Goal: Navigation & Orientation: Find specific page/section

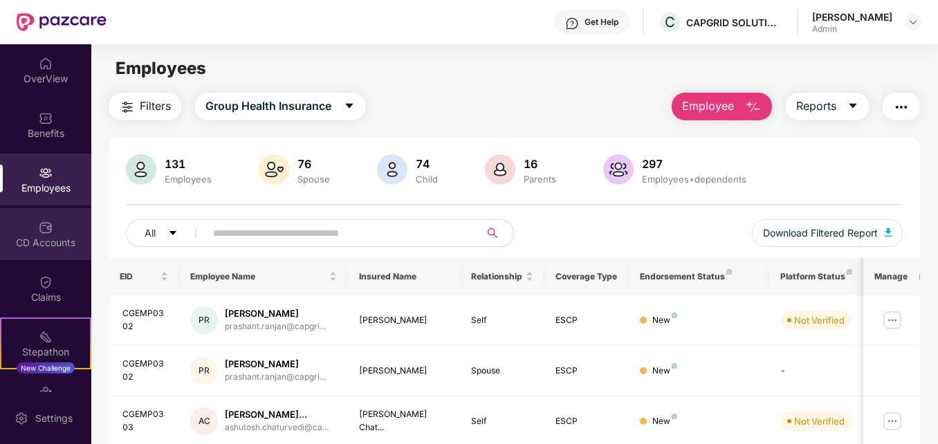
click at [44, 244] on div "CD Accounts" at bounding box center [45, 243] width 91 height 14
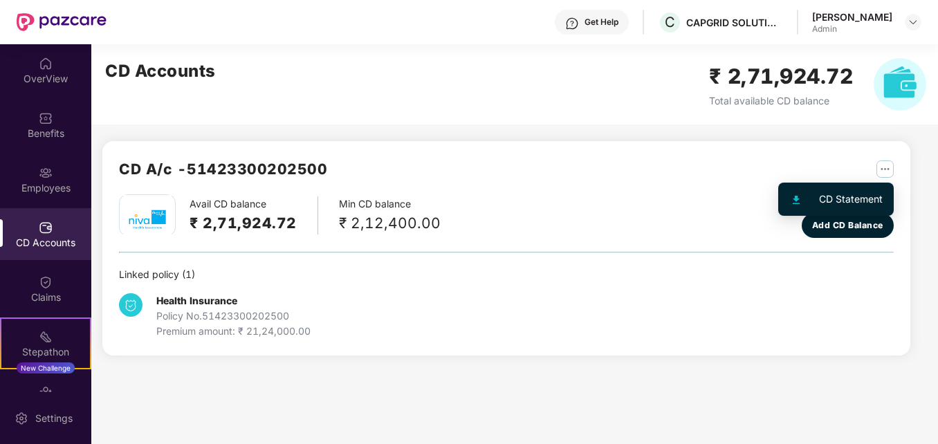
click at [880, 165] on img "button" at bounding box center [885, 169] width 17 height 17
click at [850, 197] on div "CD Statement" at bounding box center [851, 199] width 64 height 15
click at [887, 85] on img at bounding box center [900, 84] width 53 height 53
click at [891, 170] on img "button" at bounding box center [885, 169] width 17 height 17
click at [854, 198] on div "CD Statement" at bounding box center [851, 199] width 64 height 15
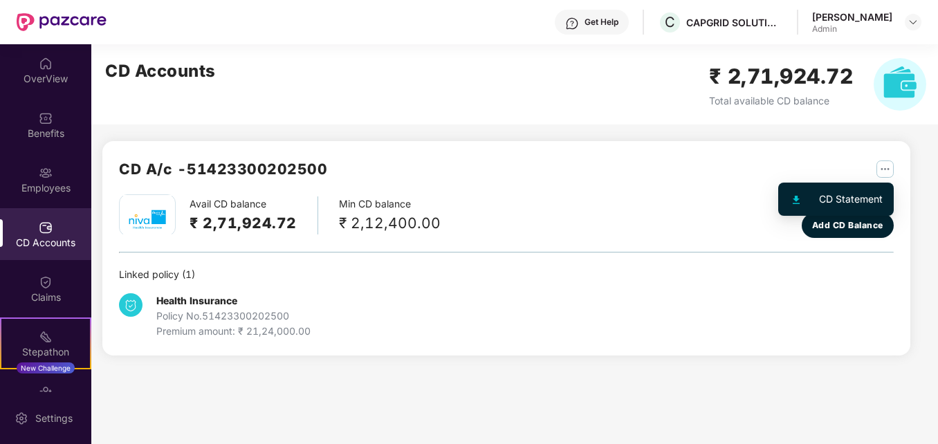
click at [883, 165] on img "button" at bounding box center [885, 169] width 17 height 17
click at [681, 186] on div "CD A/c - 51423300202500" at bounding box center [506, 176] width 775 height 37
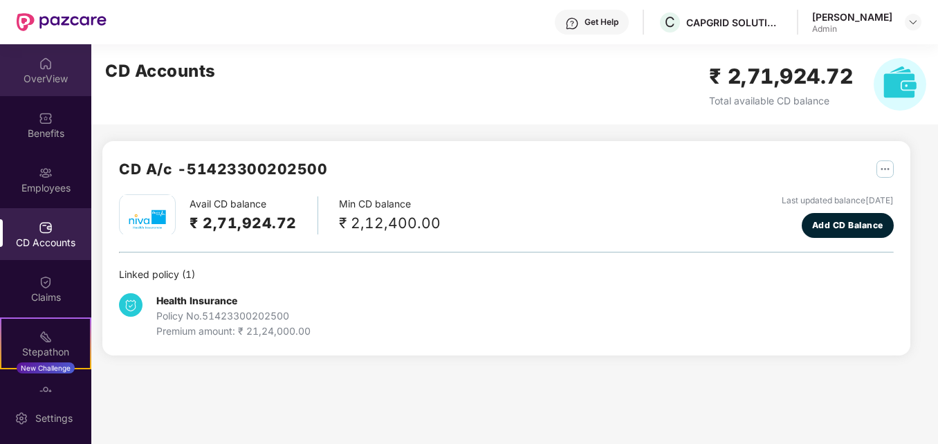
click at [36, 80] on div "OverView" at bounding box center [45, 79] width 91 height 14
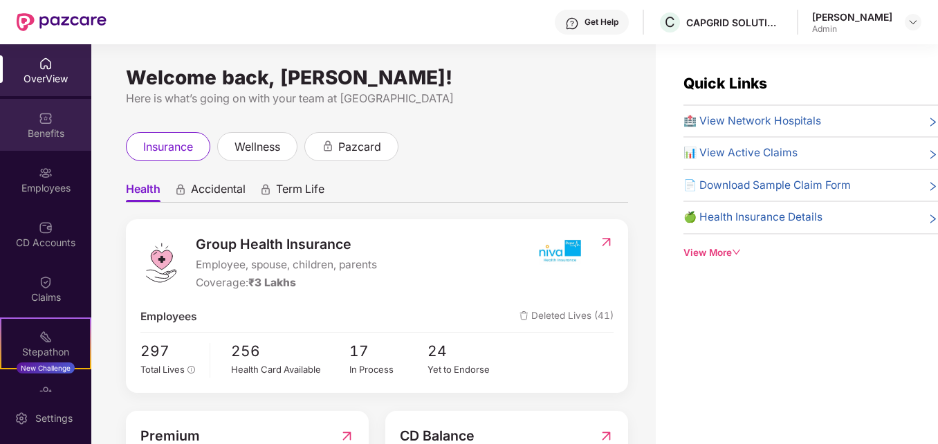
click at [26, 129] on div "Benefits" at bounding box center [45, 134] width 91 height 14
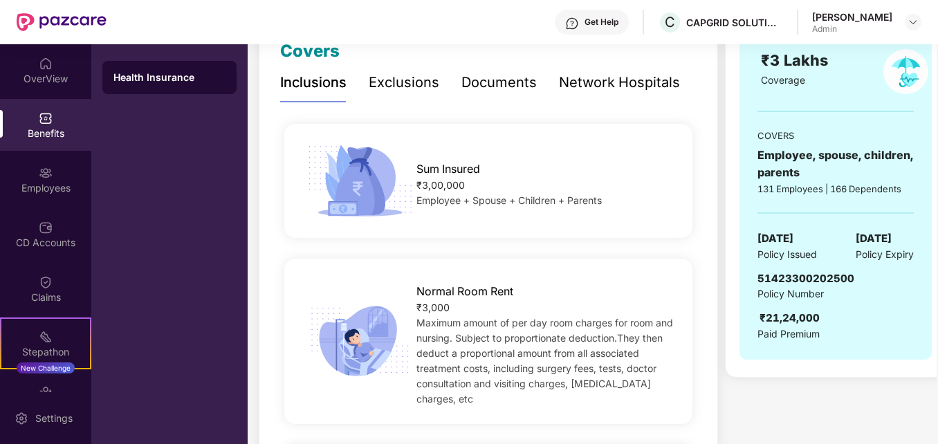
scroll to position [277, 0]
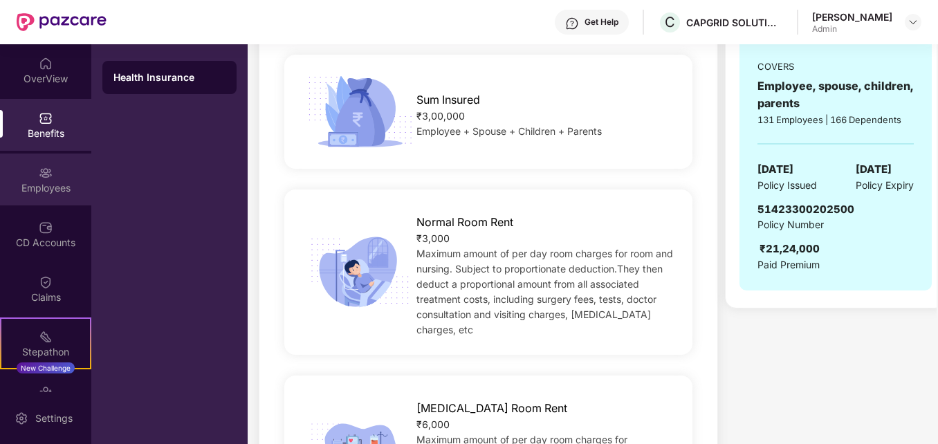
click at [38, 186] on div "Employees" at bounding box center [45, 188] width 91 height 14
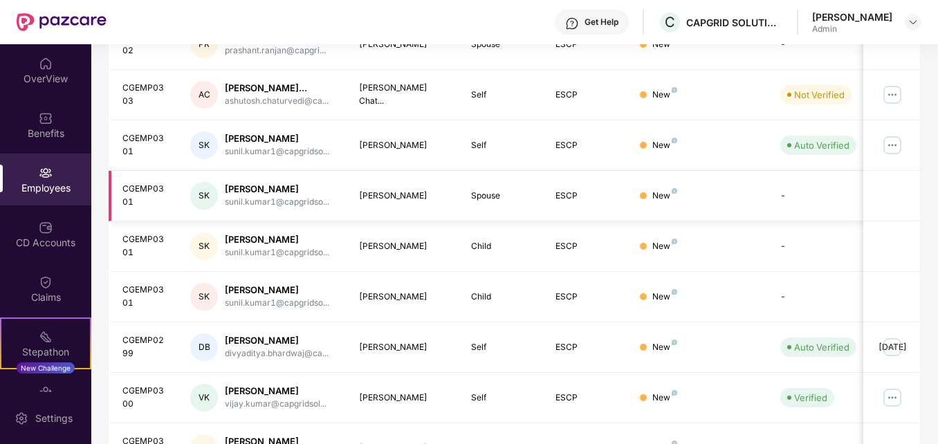
scroll to position [418, 0]
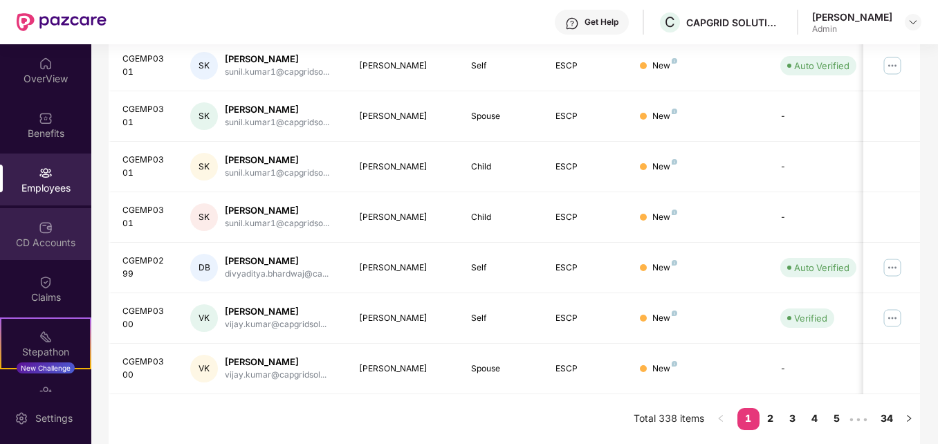
click at [53, 240] on div "CD Accounts" at bounding box center [45, 242] width 91 height 14
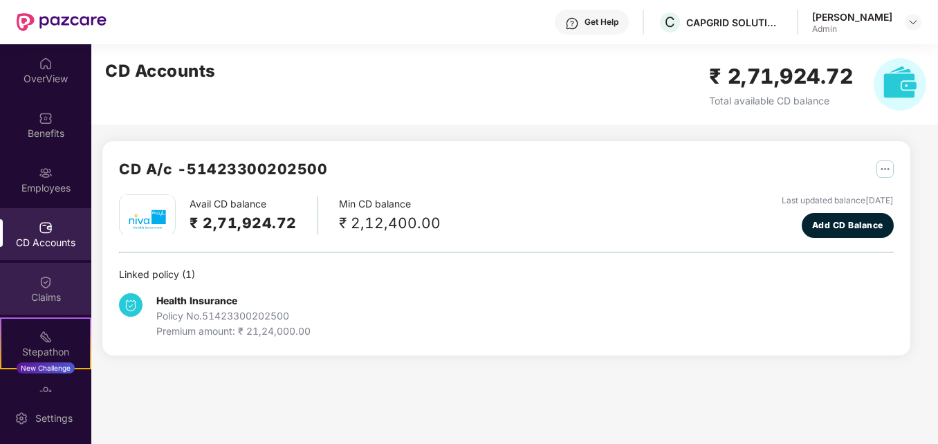
click at [35, 293] on div "Claims" at bounding box center [45, 298] width 91 height 14
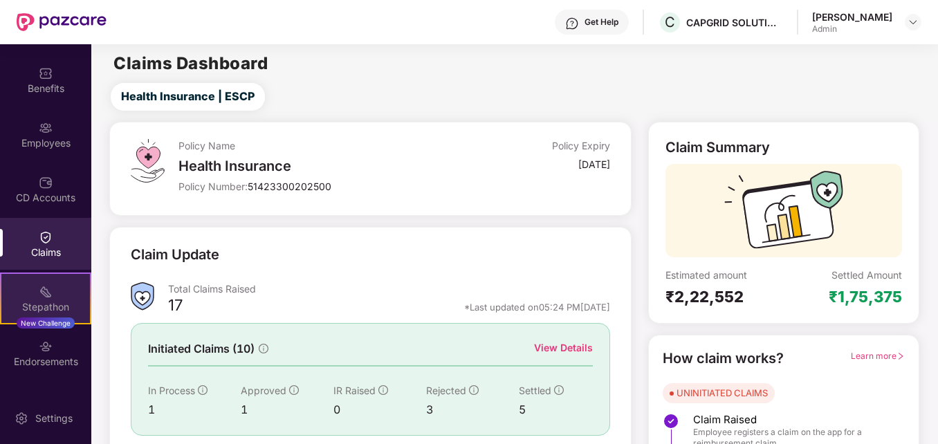
scroll to position [89, 0]
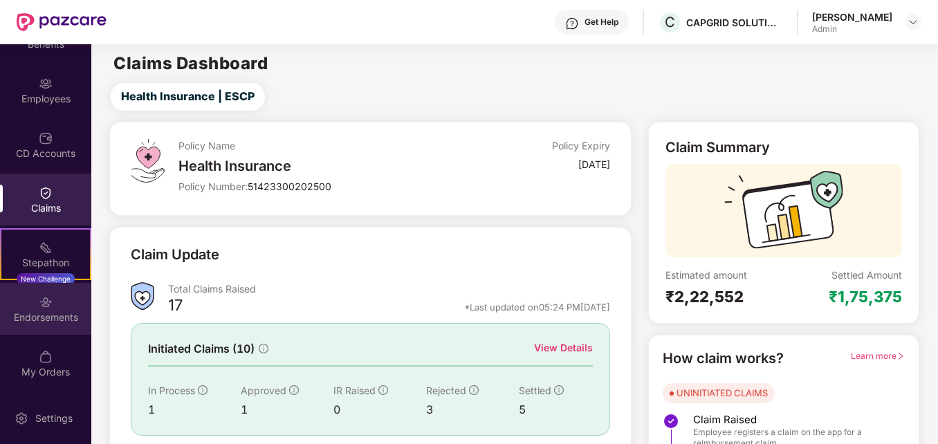
click at [61, 306] on div "Endorsements" at bounding box center [45, 309] width 91 height 52
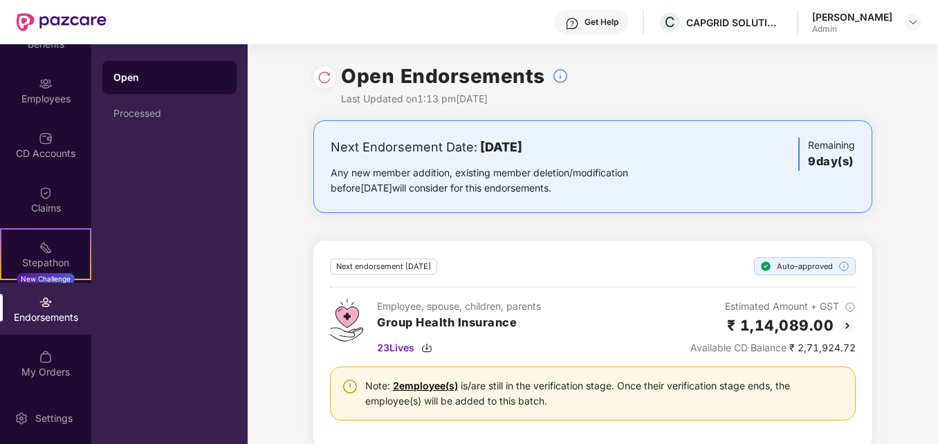
scroll to position [21, 0]
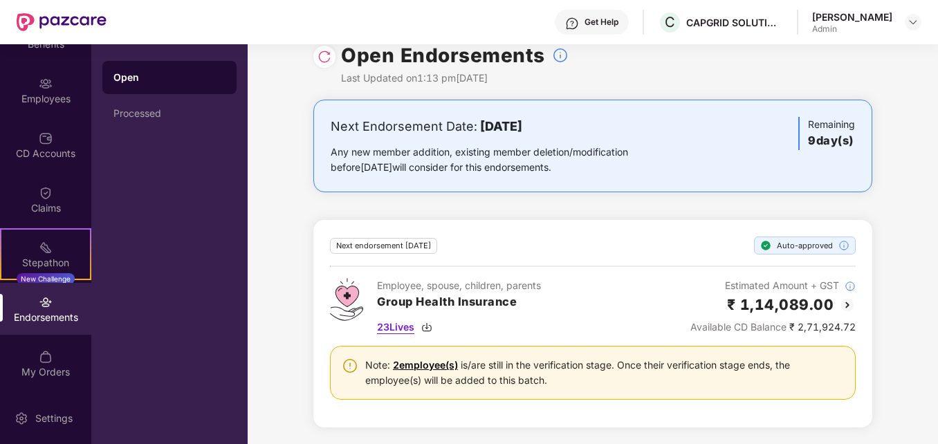
click at [425, 329] on img at bounding box center [426, 327] width 11 height 11
click at [293, 216] on div "Next Endorsement Date: 20 August 2025 Any new member addition, existing member …" at bounding box center [593, 272] width 691 height 345
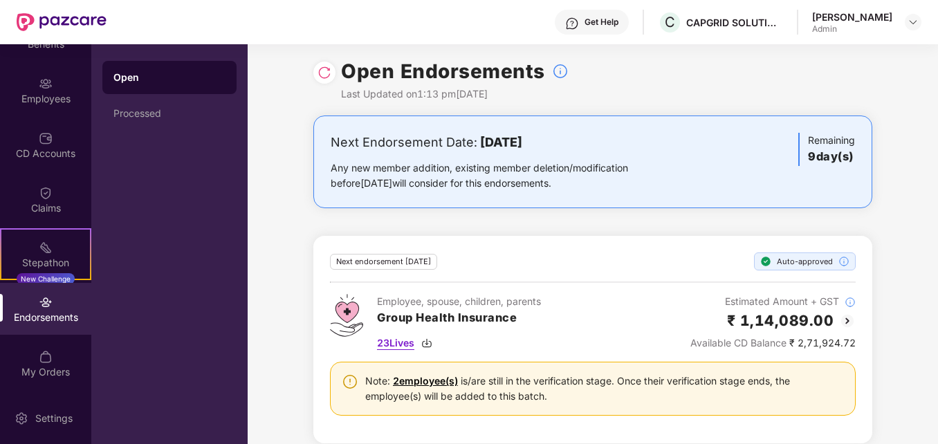
scroll to position [0, 0]
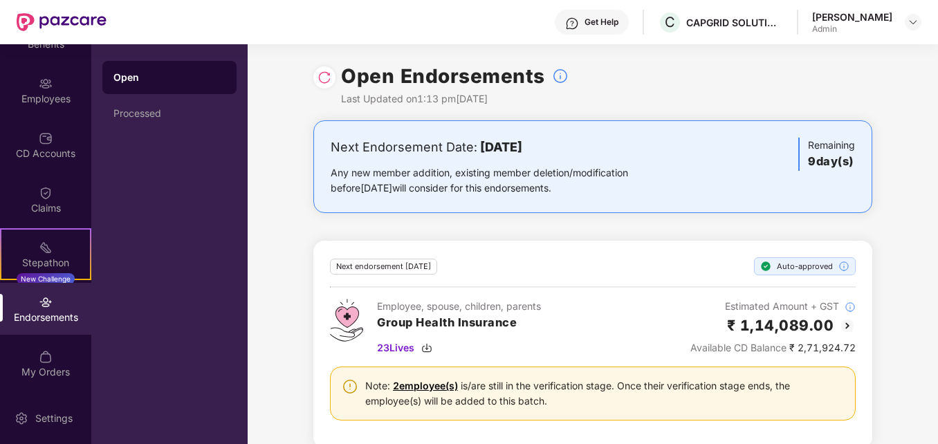
click at [26, 309] on div "Endorsements" at bounding box center [45, 309] width 91 height 52
click at [49, 365] on div "My Orders" at bounding box center [45, 372] width 91 height 14
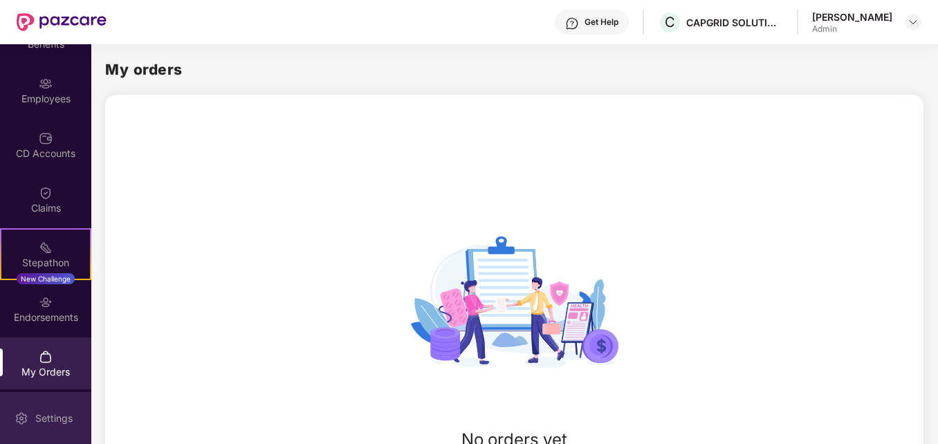
click at [62, 416] on div "Settings" at bounding box center [54, 419] width 46 height 14
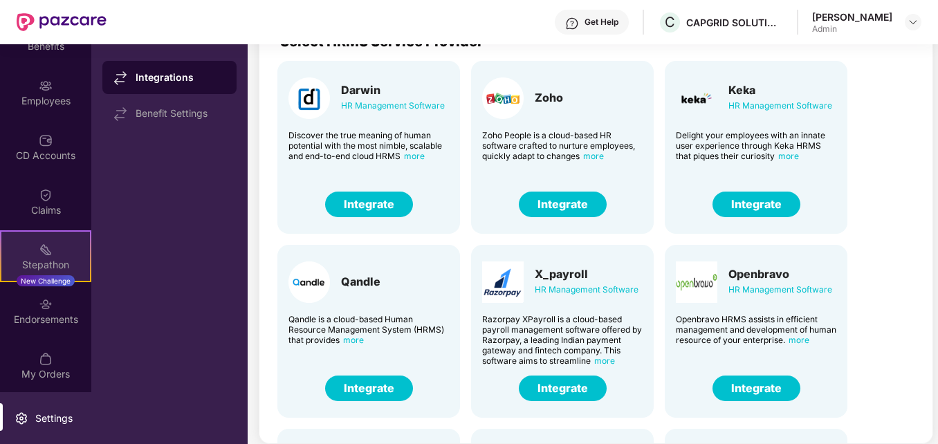
scroll to position [89, 0]
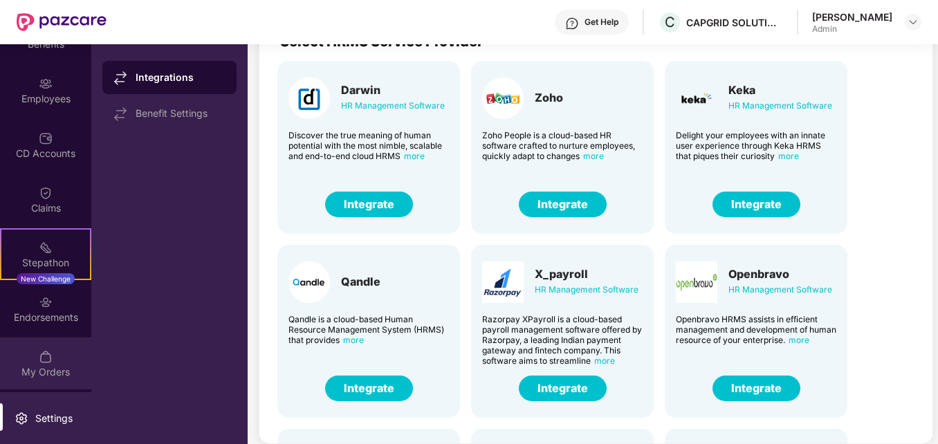
click at [37, 364] on div "My Orders" at bounding box center [45, 364] width 91 height 52
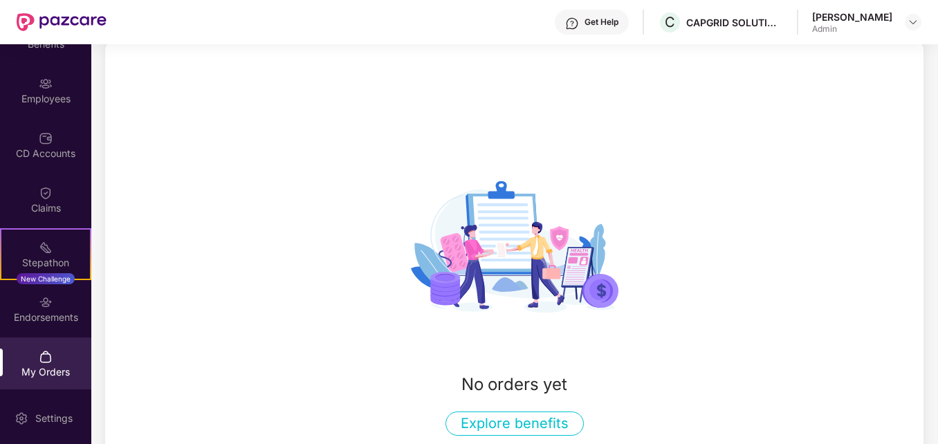
click at [226, 191] on div "No orders yet Explore benefits" at bounding box center [514, 289] width 819 height 293
drag, startPoint x: 36, startPoint y: 24, endPoint x: 51, endPoint y: 26, distance: 15.4
click at [37, 24] on img at bounding box center [62, 22] width 90 height 18
click at [75, 20] on img at bounding box center [62, 22] width 90 height 18
click at [24, 20] on img at bounding box center [62, 22] width 90 height 18
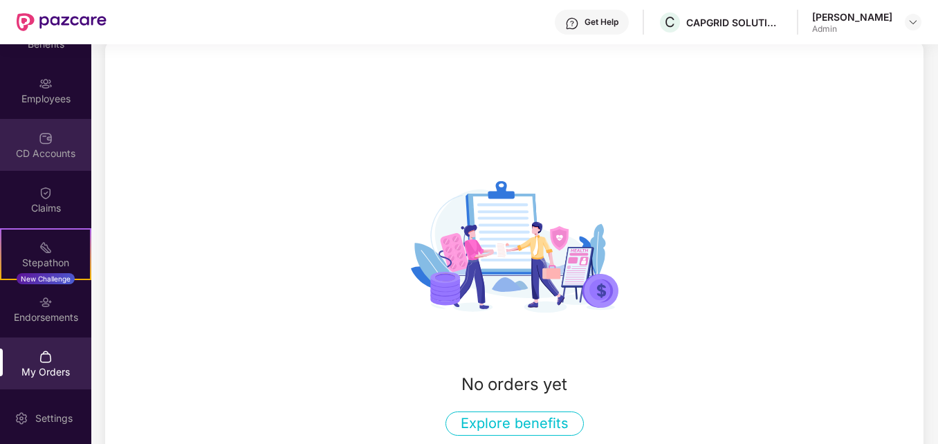
click at [55, 156] on div "CD Accounts" at bounding box center [45, 154] width 91 height 14
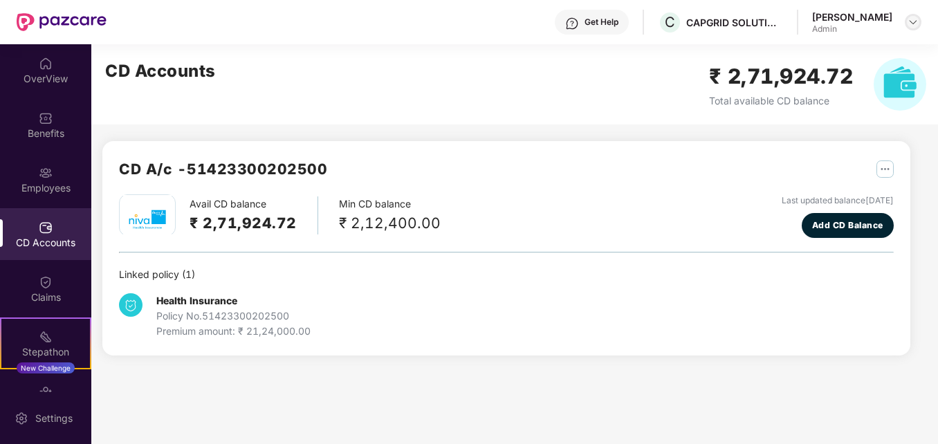
click at [909, 24] on img at bounding box center [913, 22] width 11 height 11
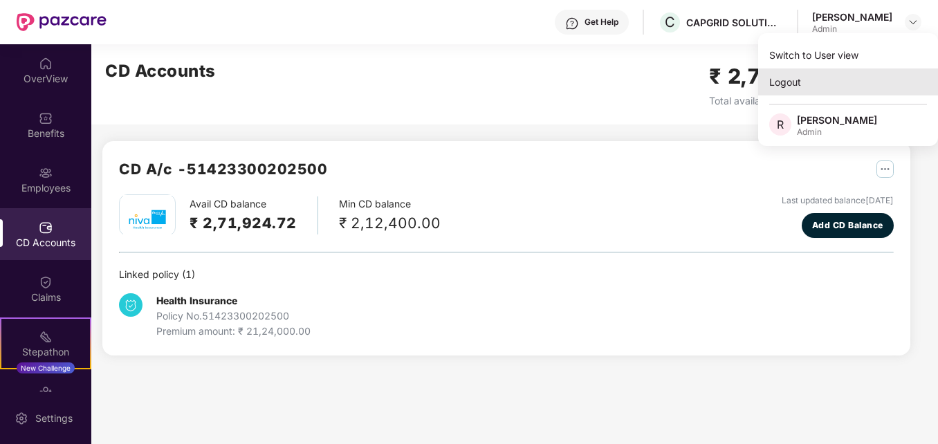
click at [787, 82] on div "Logout" at bounding box center [848, 82] width 180 height 27
